Goal: Complete application form

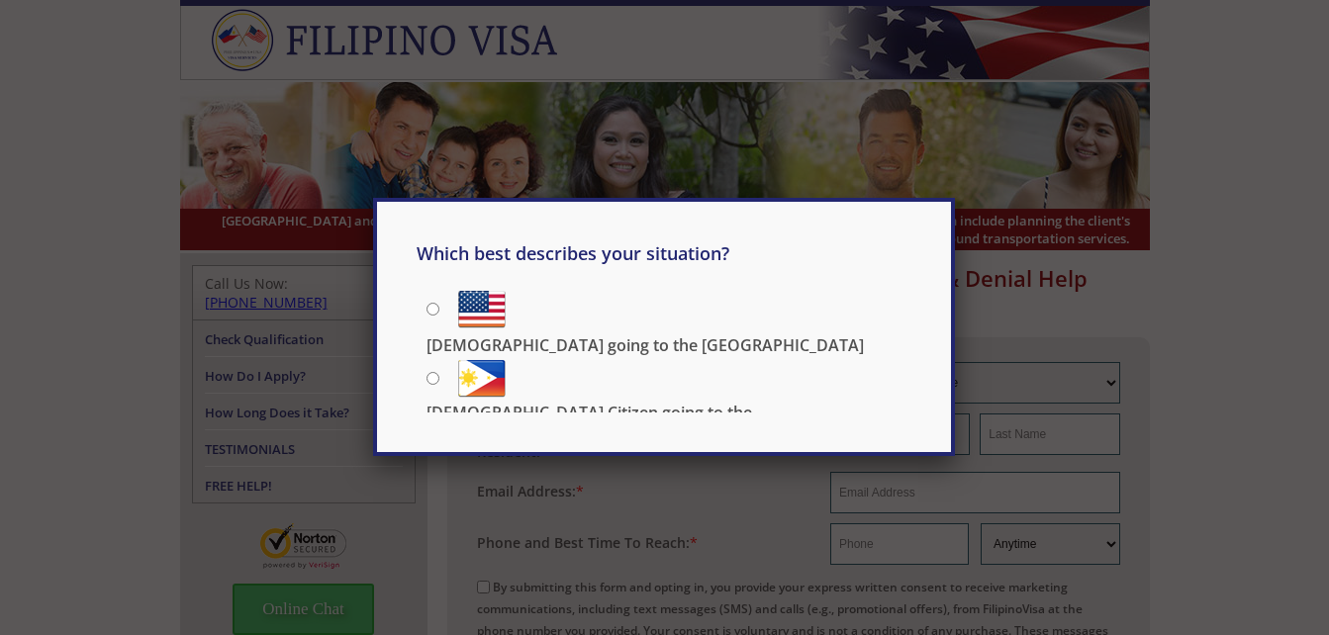
click at [433, 374] on input "[DEMOGRAPHIC_DATA] Citizen going to the [DEMOGRAPHIC_DATA]" at bounding box center [432, 378] width 13 height 13
radio input "true"
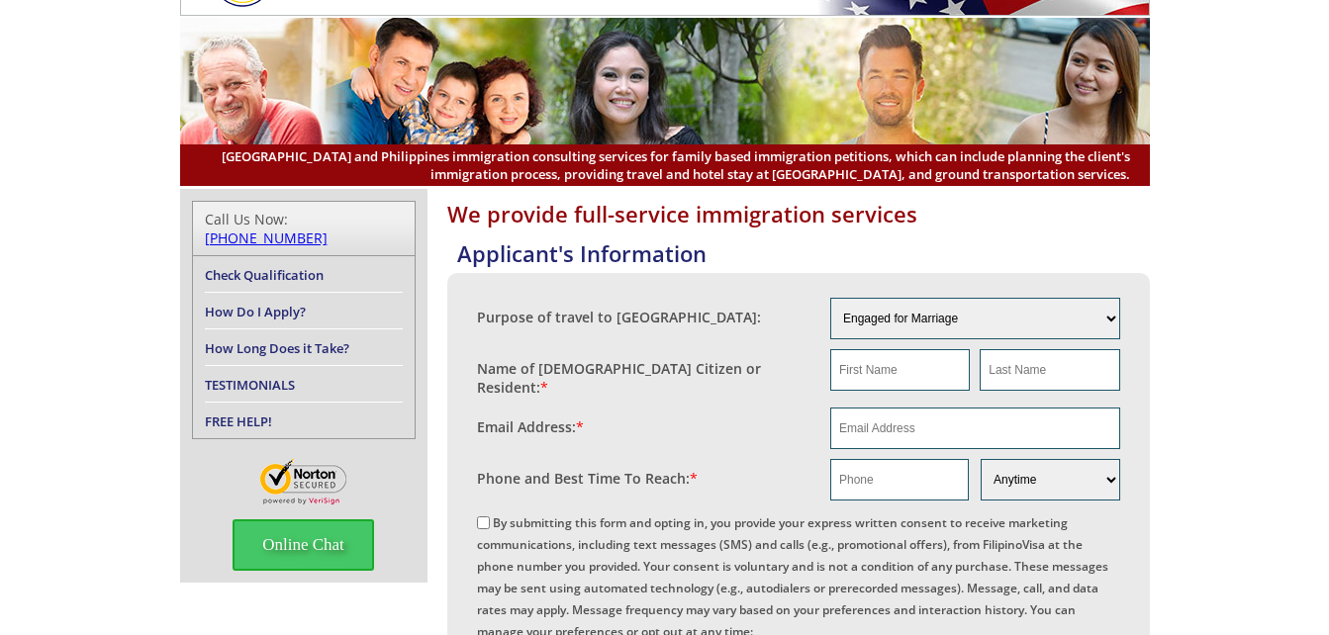
scroll to position [99, 0]
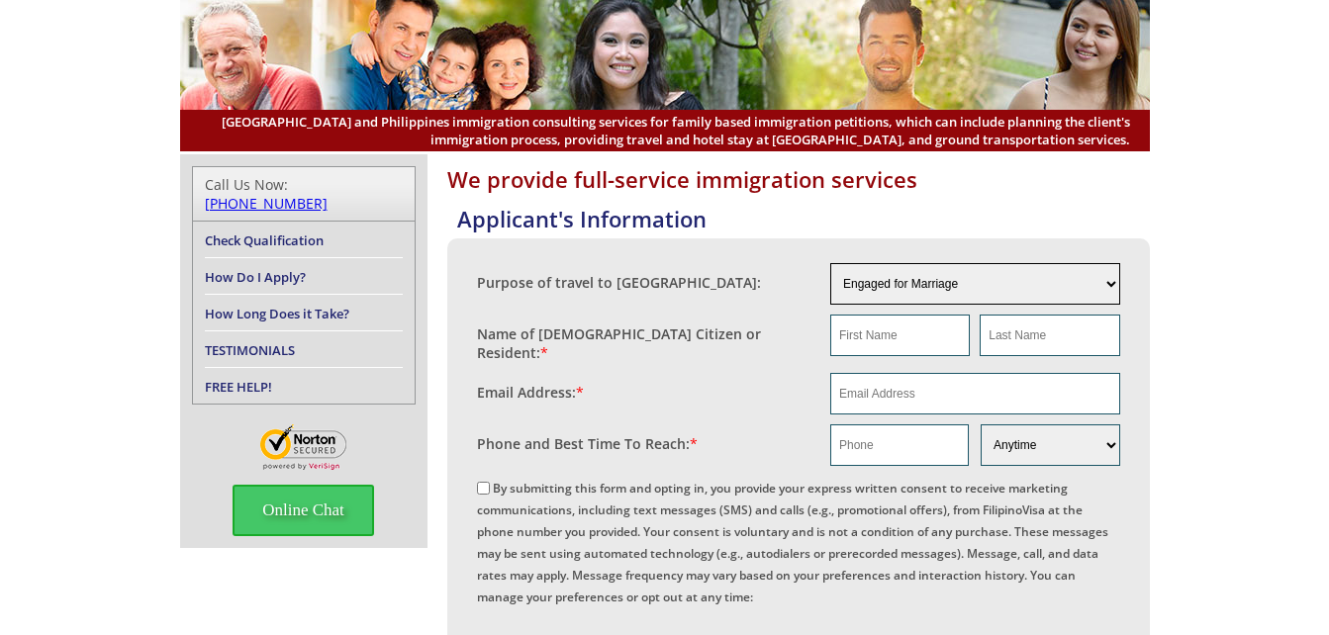
click at [1111, 280] on select "Engaged for Marriage Already Married to U.S. Citizen / Resident For Short Term …" at bounding box center [975, 284] width 290 height 42
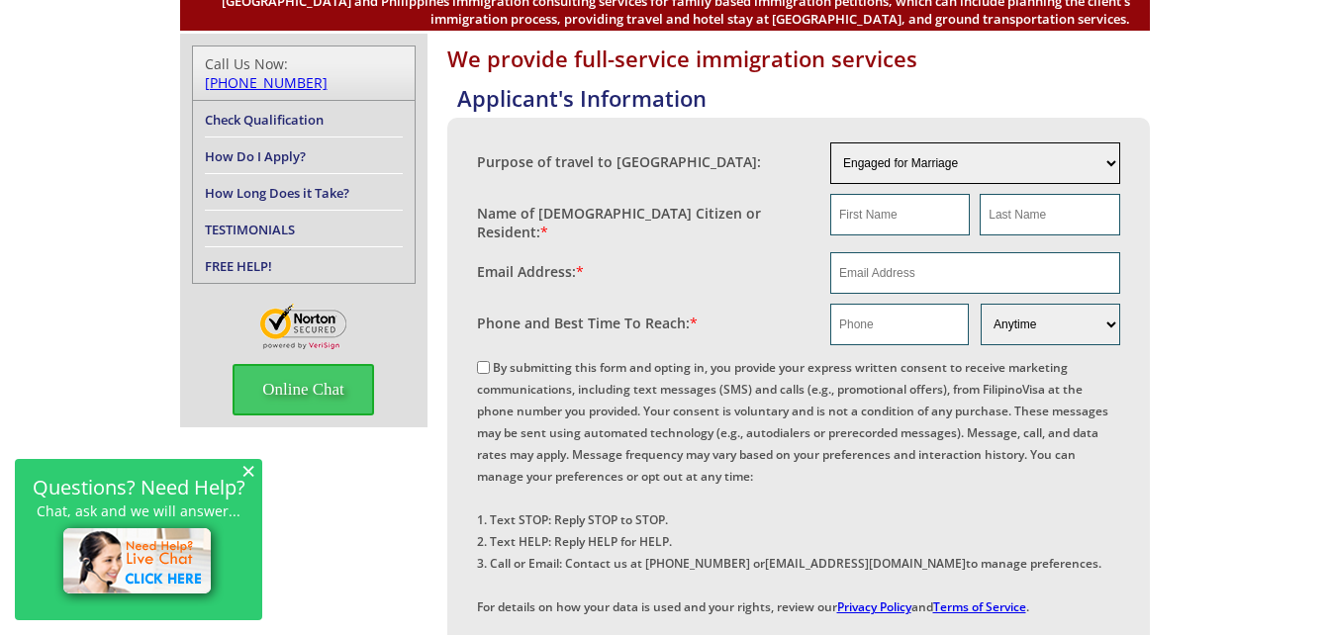
scroll to position [198, 0]
